Goal: Navigation & Orientation: Find specific page/section

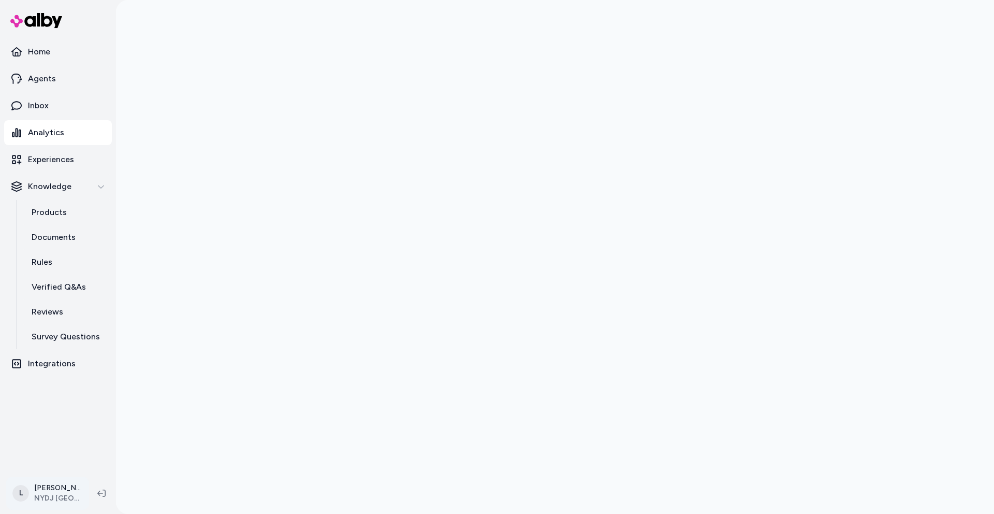
click at [60, 491] on html "Home Agents Inbox Analytics Experiences Knowledge Products Documents Rules Veri…" at bounding box center [497, 257] width 994 height 514
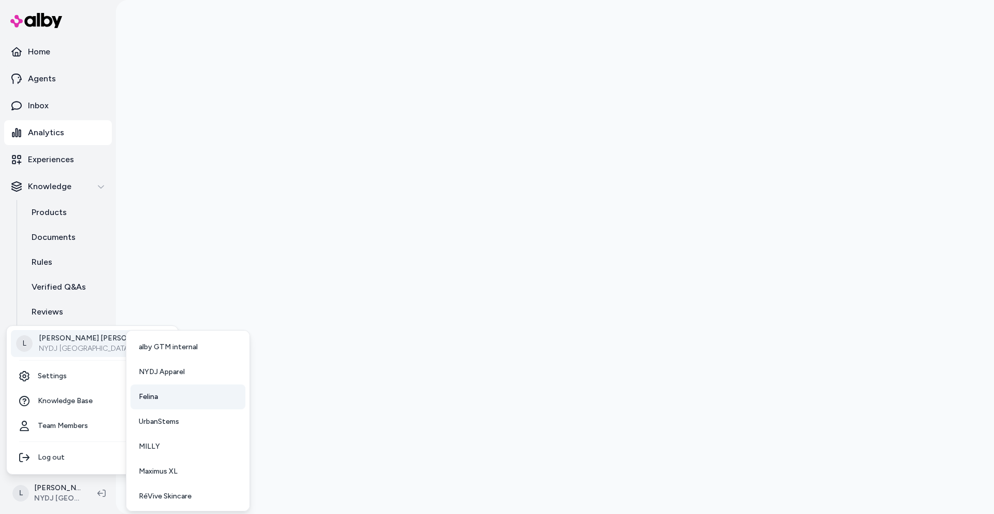
click at [154, 400] on span "Felina" at bounding box center [148, 397] width 19 height 10
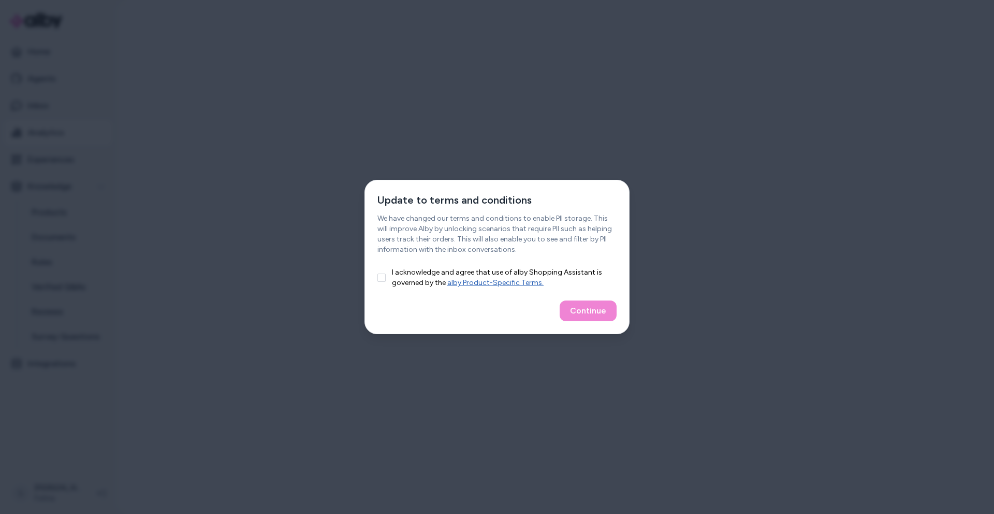
click at [380, 281] on button "I acknowledge and agree that use of alby Shopping Assistant is governed by the …" at bounding box center [382, 277] width 8 height 8
click at [574, 310] on button "Continue" at bounding box center [588, 310] width 57 height 21
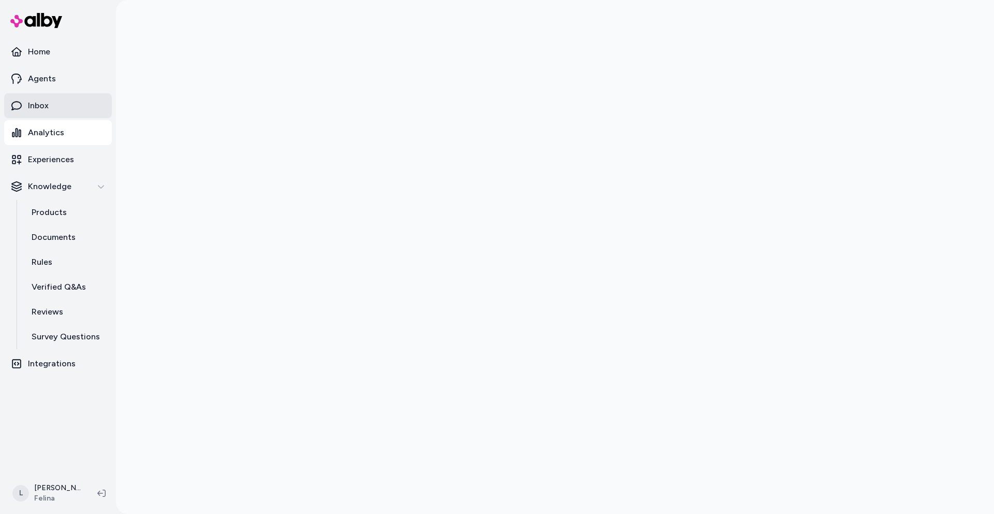
click at [45, 110] on p "Inbox" at bounding box center [38, 105] width 21 height 12
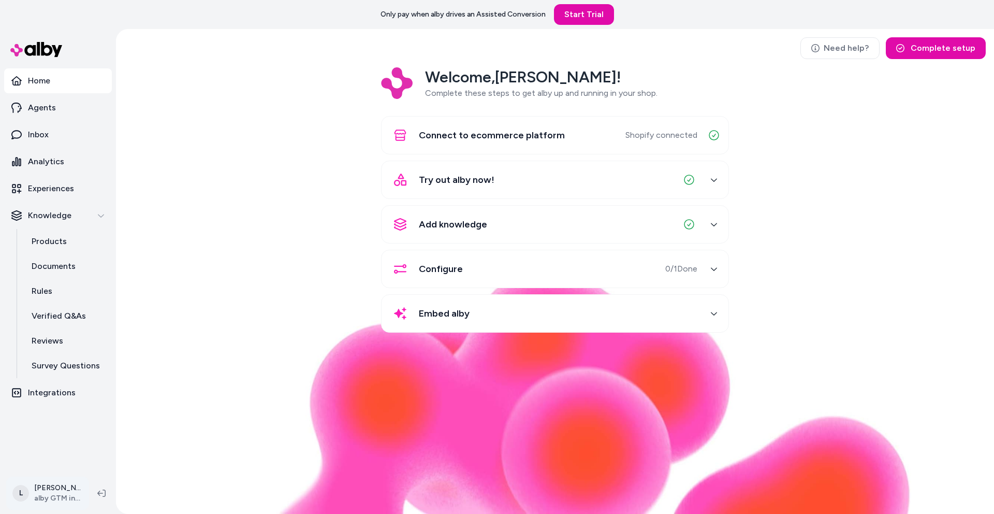
click at [60, 489] on html "Only pay when alby drives an Assisted Conversion Start Trial Home Agents Inbox …" at bounding box center [497, 257] width 994 height 514
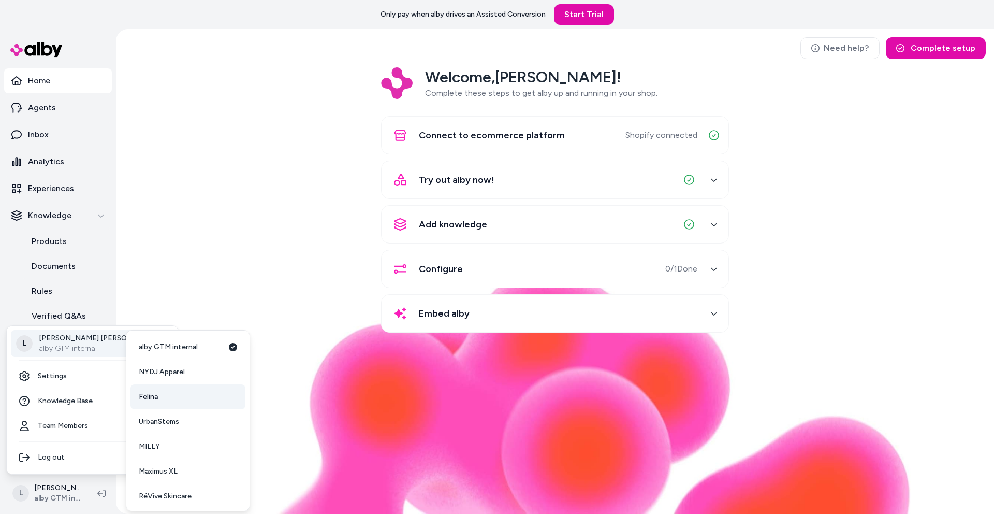
click at [151, 395] on span "Felina" at bounding box center [148, 397] width 19 height 10
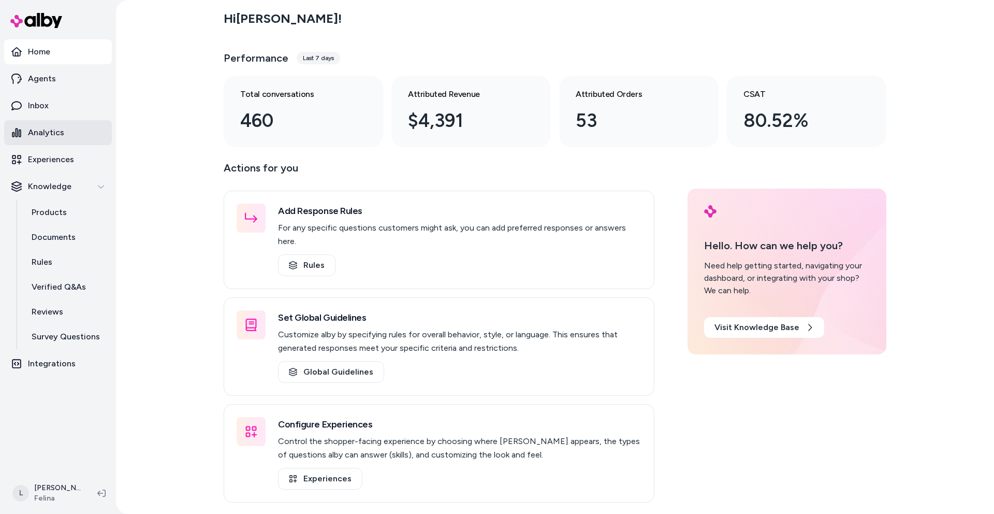
click at [52, 136] on p "Analytics" at bounding box center [46, 132] width 36 height 12
